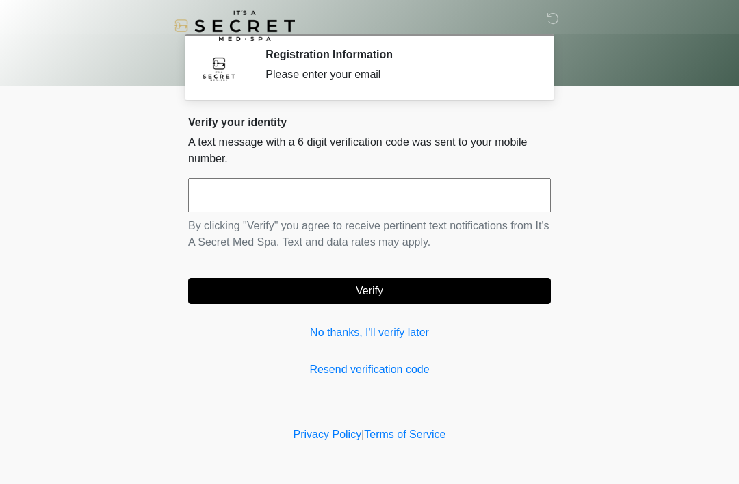
click at [400, 339] on link "No thanks, I'll verify later" at bounding box center [369, 332] width 363 height 16
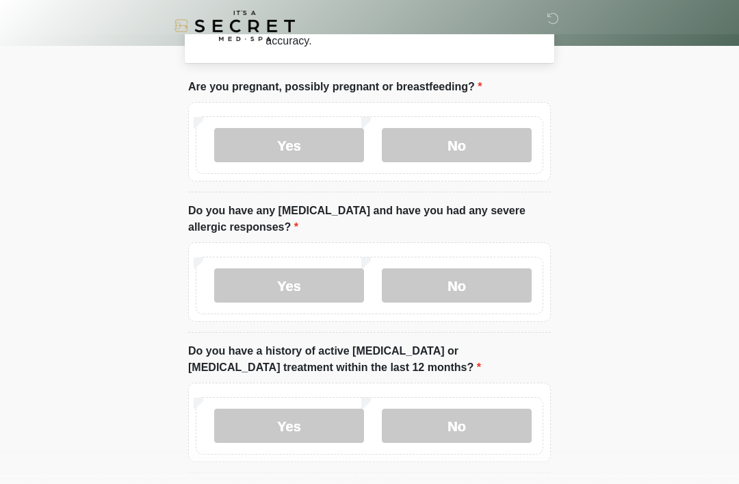
scroll to position [51, 0]
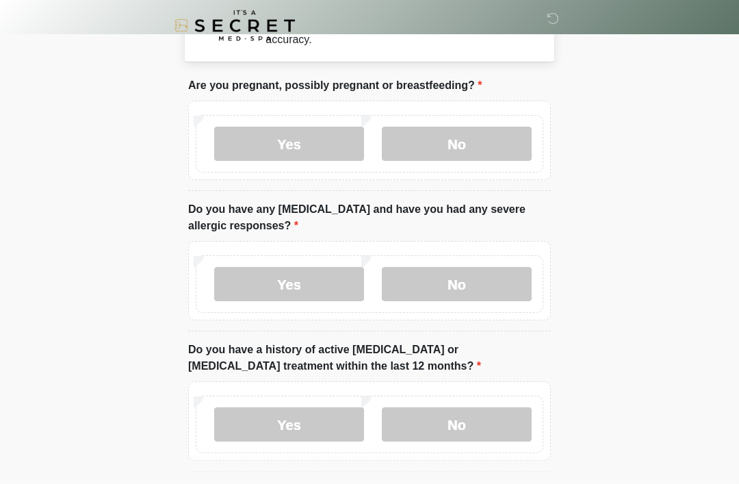
click at [475, 148] on label "No" at bounding box center [457, 144] width 150 height 34
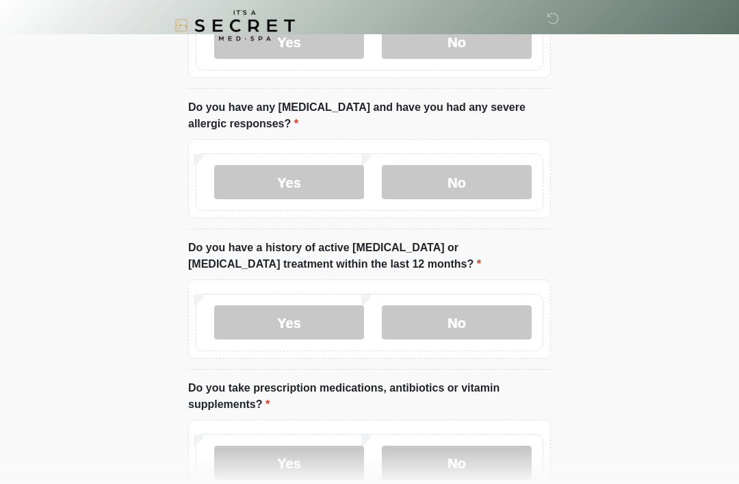
scroll to position [153, 0]
click at [504, 169] on label "No" at bounding box center [457, 182] width 150 height 34
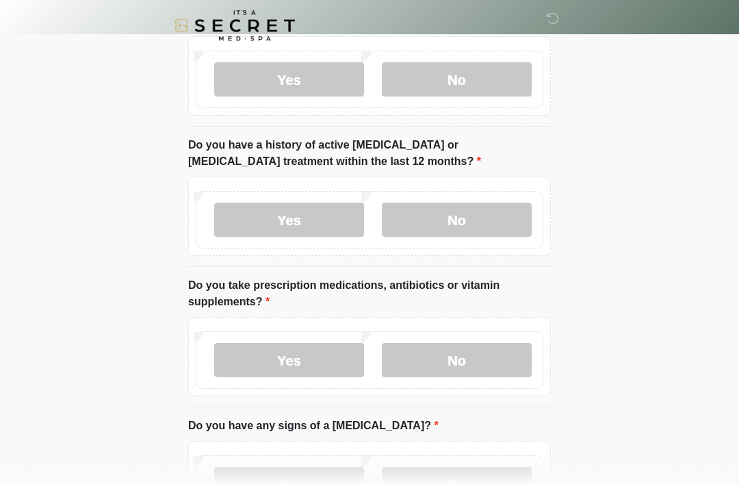
scroll to position [257, 0]
click at [500, 210] on label "No" at bounding box center [457, 219] width 150 height 34
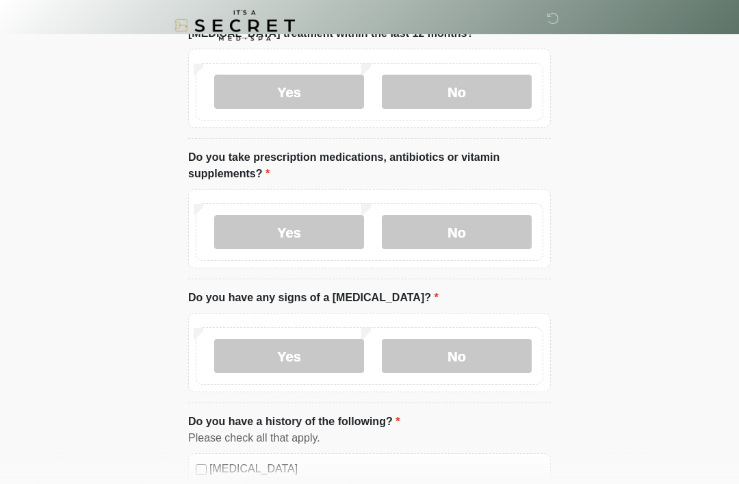
scroll to position [384, 0]
click at [313, 228] on label "Yes" at bounding box center [289, 231] width 150 height 34
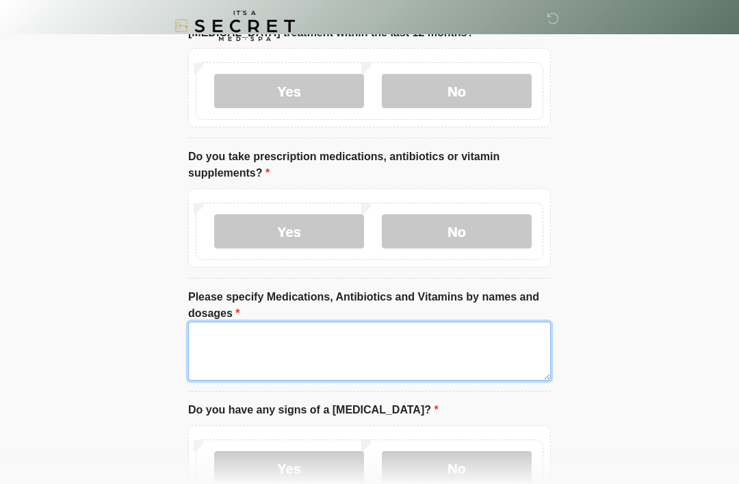
click at [435, 328] on textarea "Please specify Medications, Antibiotics and Vitamins by names and dosages" at bounding box center [369, 351] width 363 height 59
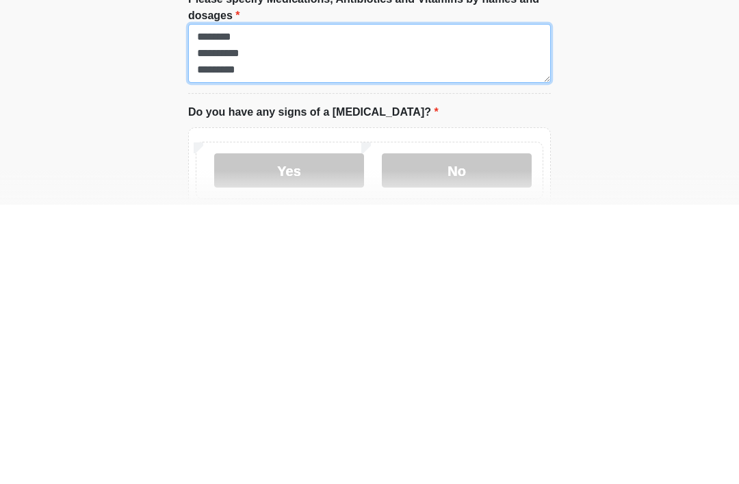
type textarea "**********"
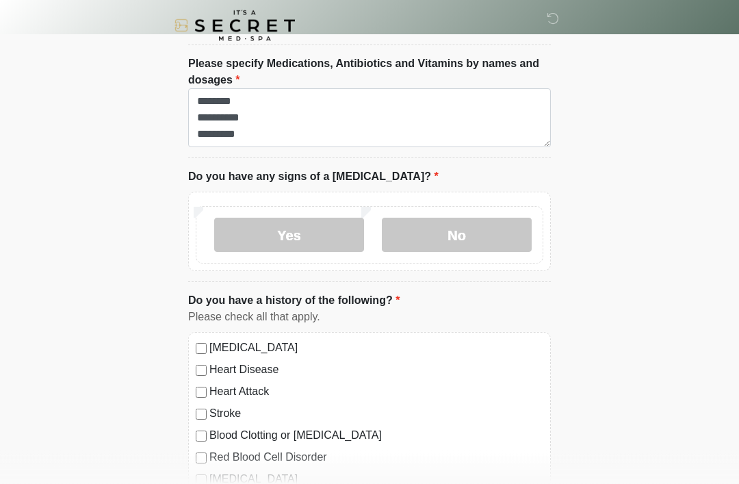
scroll to position [621, 0]
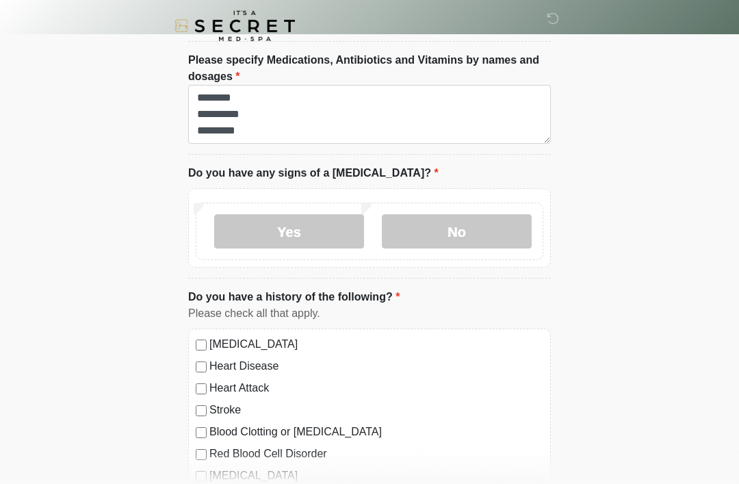
click at [486, 215] on label "No" at bounding box center [457, 231] width 150 height 34
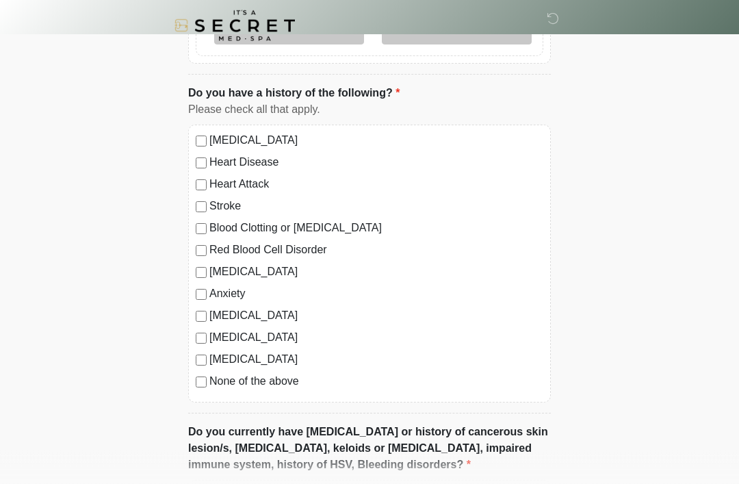
scroll to position [825, 0]
click at [214, 285] on label "Anxiety" at bounding box center [376, 293] width 334 height 16
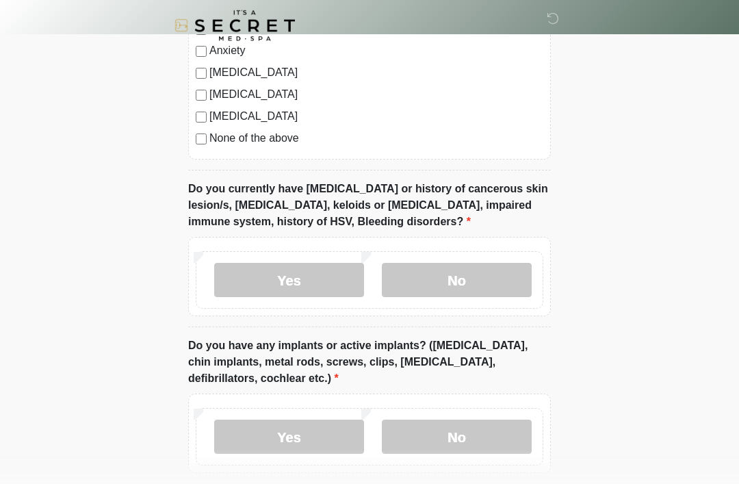
scroll to position [1068, 0]
click at [504, 270] on label "No" at bounding box center [457, 280] width 150 height 34
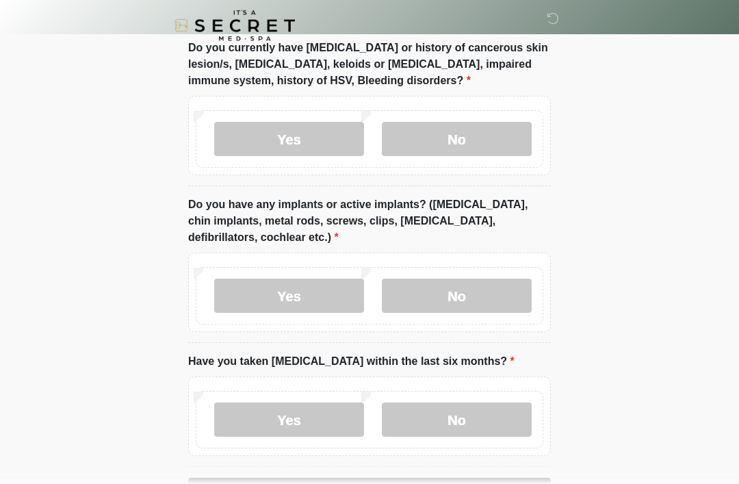
scroll to position [1211, 0]
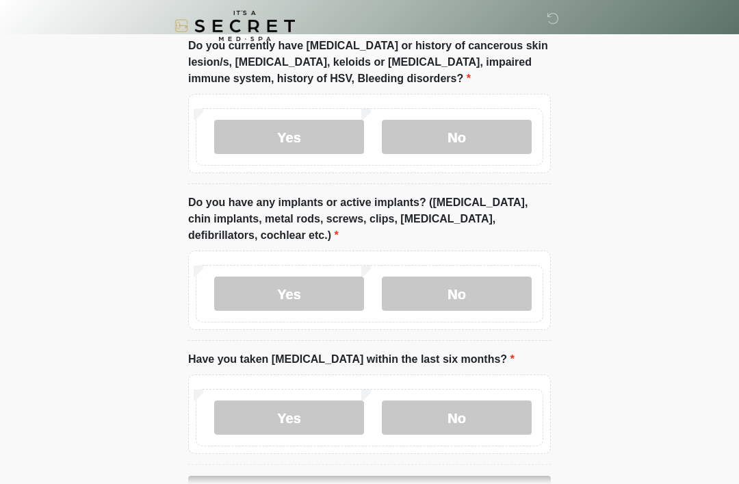
click at [343, 292] on label "Yes" at bounding box center [289, 293] width 150 height 34
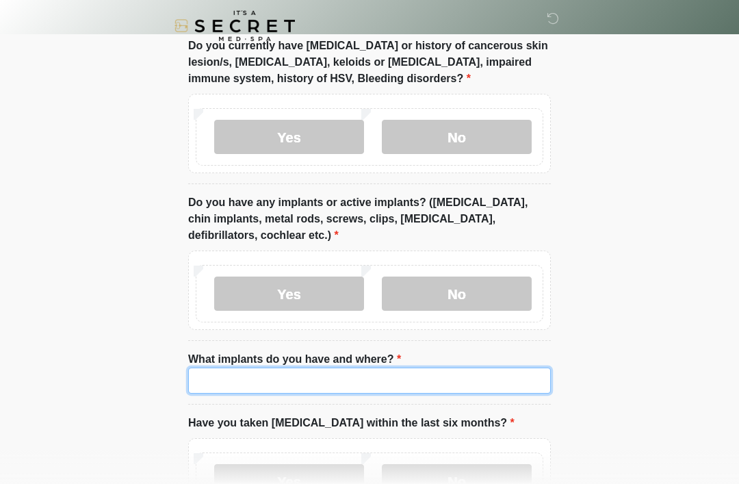
click at [402, 381] on input "What implants do you have and where?" at bounding box center [369, 380] width 363 height 26
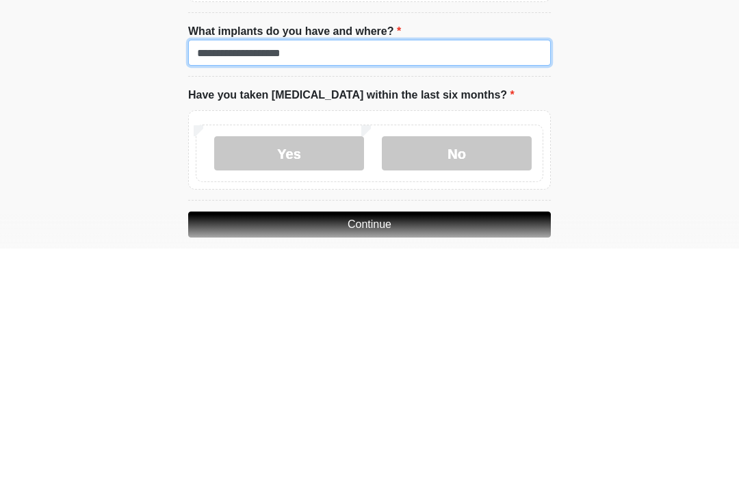
type input "**********"
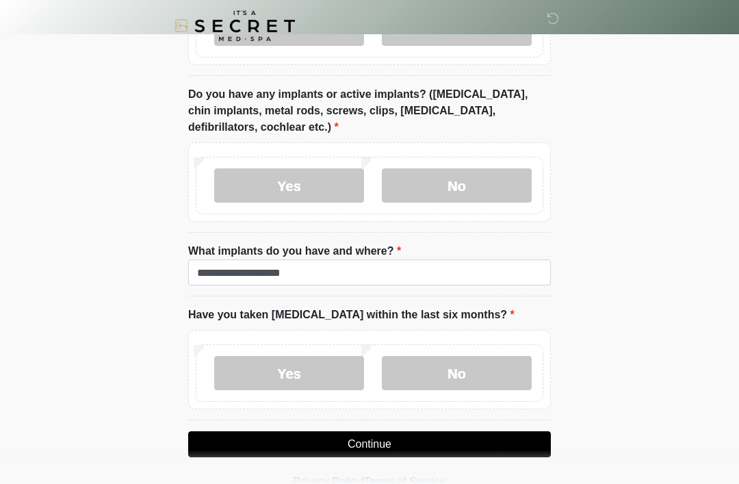
click at [504, 374] on label "No" at bounding box center [457, 373] width 150 height 34
click at [503, 435] on button "Continue" at bounding box center [369, 444] width 363 height 26
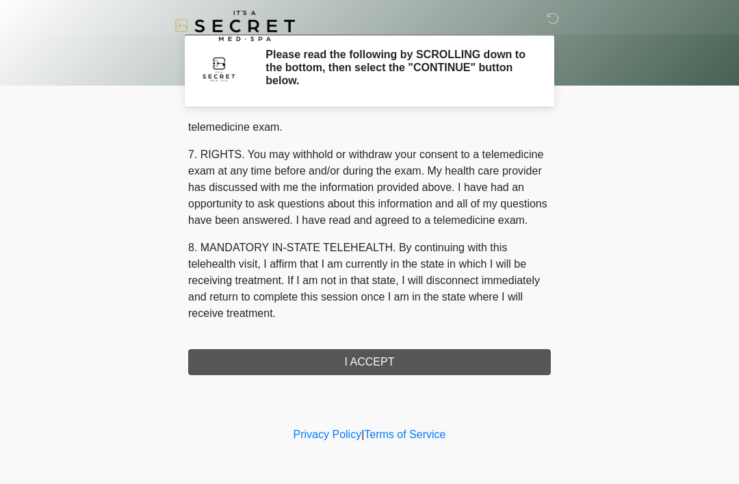
scroll to position [584, 0]
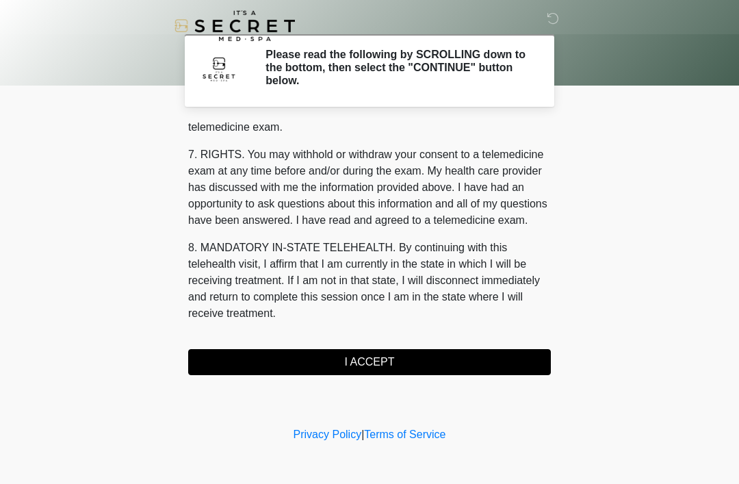
click at [446, 360] on button "I ACCEPT" at bounding box center [369, 362] width 363 height 26
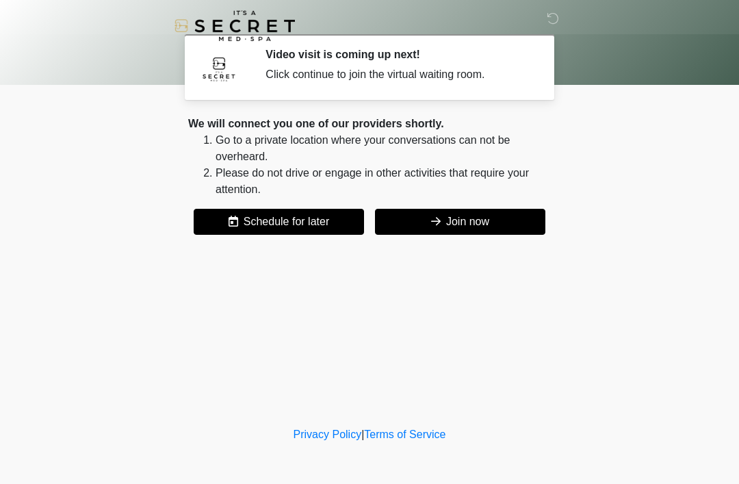
click at [492, 224] on button "Join now" at bounding box center [460, 222] width 170 height 26
